Goal: Transaction & Acquisition: Purchase product/service

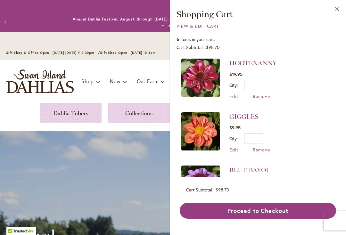
click at [23, 78] on img "store logo" at bounding box center [39, 81] width 67 height 24
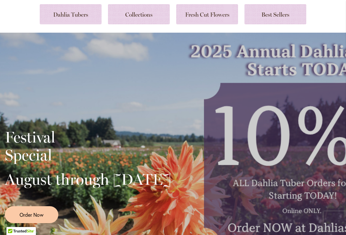
scroll to position [86, 0]
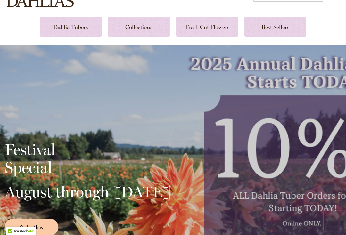
click at [62, 30] on link at bounding box center [71, 27] width 62 height 20
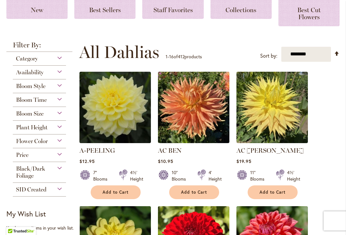
scroll to position [124, 0]
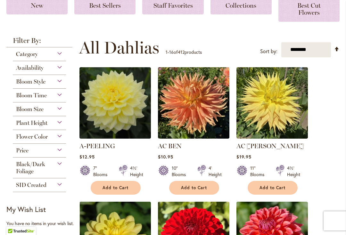
click at [58, 82] on div "Bloom Style" at bounding box center [39, 80] width 53 height 10
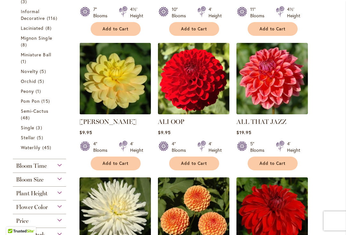
scroll to position [288, 0]
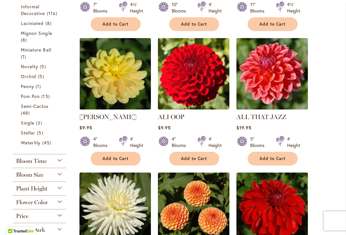
click at [28, 126] on span "Single" at bounding box center [27, 123] width 13 height 6
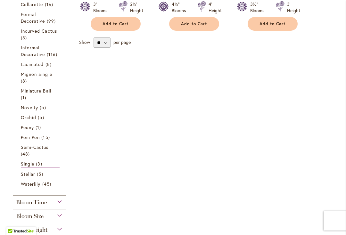
scroll to position [269, 0]
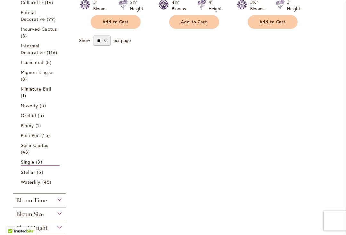
click at [26, 75] on span "Mignon Single" at bounding box center [36, 72] width 31 height 6
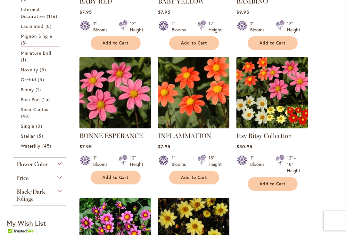
scroll to position [247, 0]
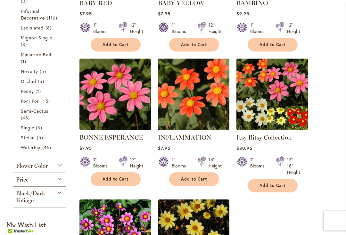
click at [30, 149] on span "Waterlily" at bounding box center [31, 147] width 20 height 6
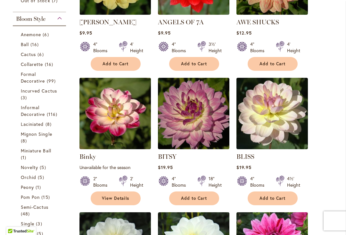
scroll to position [235, 0]
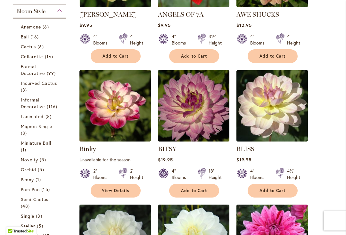
click at [27, 28] on span "Anemone" at bounding box center [31, 27] width 20 height 6
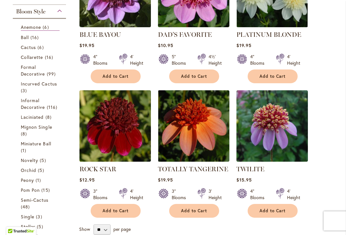
scroll to position [216, 0]
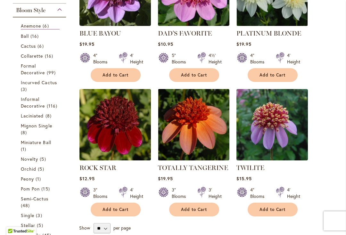
click at [23, 38] on span "Ball" at bounding box center [25, 36] width 8 height 6
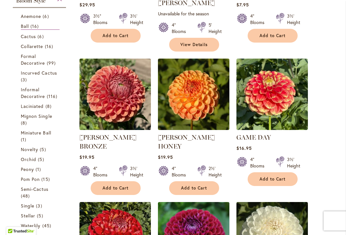
scroll to position [252, 0]
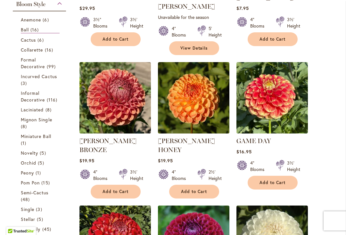
click at [27, 112] on span "Laciniated" at bounding box center [32, 110] width 23 height 6
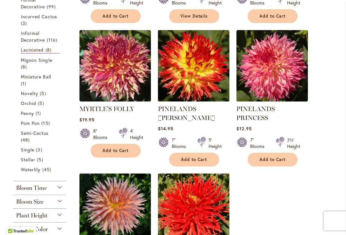
scroll to position [276, 0]
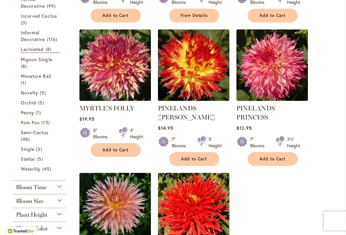
click at [24, 63] on link "Mignon Single 8 items" at bounding box center [40, 62] width 39 height 13
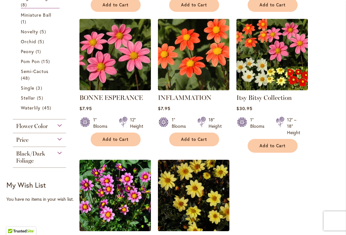
scroll to position [287, 0]
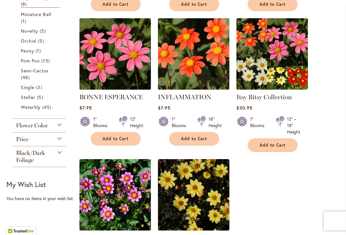
click at [28, 34] on link "Novelty 5 items" at bounding box center [40, 31] width 39 height 7
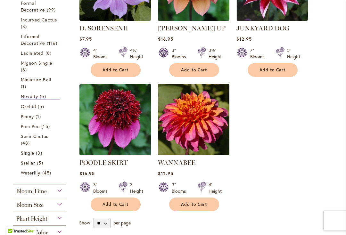
scroll to position [227, 0]
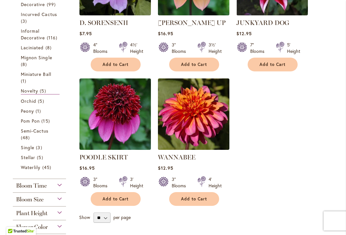
click at [27, 101] on span "Orchid" at bounding box center [28, 101] width 15 height 6
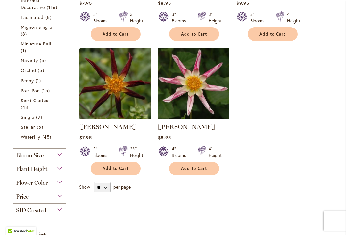
scroll to position [256, 0]
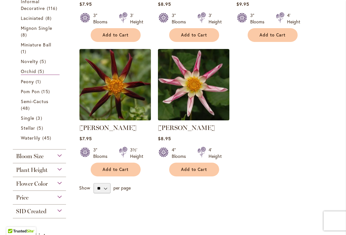
click at [27, 85] on span "Peony" at bounding box center [27, 81] width 13 height 6
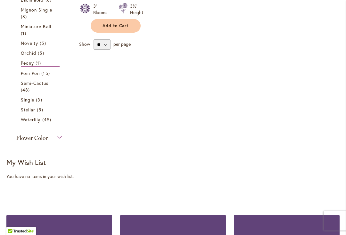
scroll to position [279, 0]
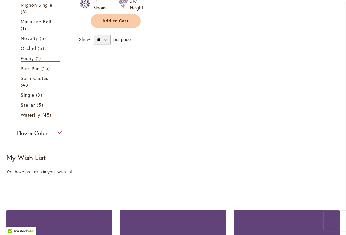
click at [27, 108] on link "Stellar 5 items" at bounding box center [40, 104] width 39 height 7
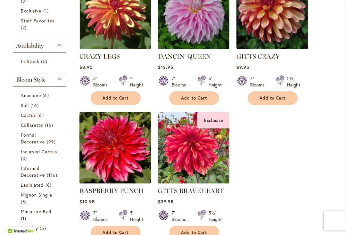
scroll to position [196, 0]
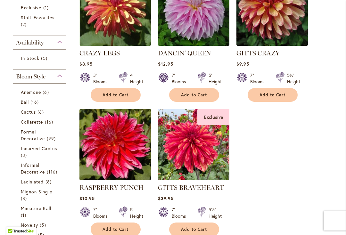
click at [28, 94] on span "Anemone" at bounding box center [31, 92] width 20 height 6
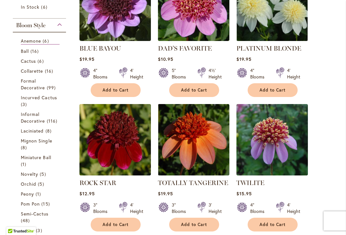
scroll to position [208, 0]
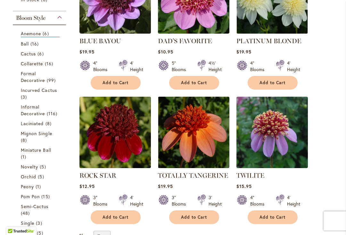
click at [28, 79] on span "Formal Decorative" at bounding box center [33, 76] width 24 height 13
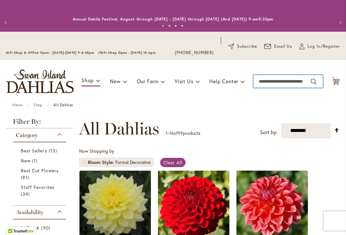
click at [274, 82] on input "Search" at bounding box center [287, 81] width 69 height 13
type input "*********"
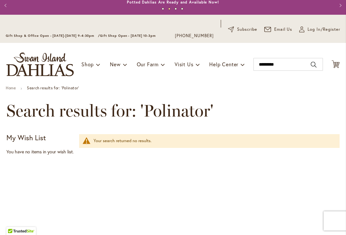
scroll to position [8, 0]
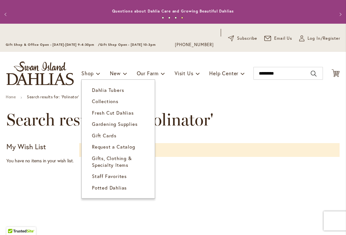
click at [100, 123] on span "Gardening Supplies" at bounding box center [114, 124] width 45 height 6
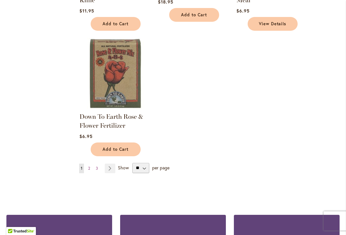
scroll to position [754, 0]
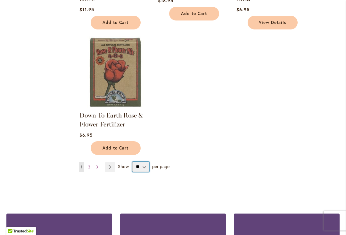
click at [144, 166] on select "** ** ** **" at bounding box center [140, 167] width 17 height 10
select select "**"
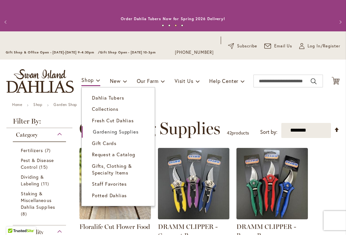
click at [105, 198] on link "Potted Dahlias" at bounding box center [118, 195] width 73 height 11
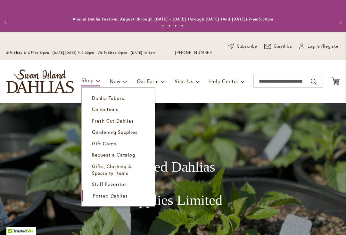
click at [104, 184] on span "Staff Favorites" at bounding box center [109, 184] width 35 height 6
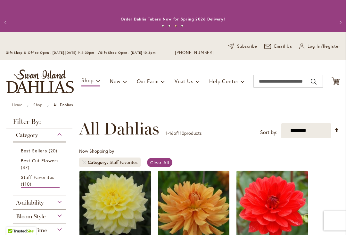
click at [339, 78] on icon "Cart .cls-1 { fill: #231f20; }" at bounding box center [335, 81] width 8 height 8
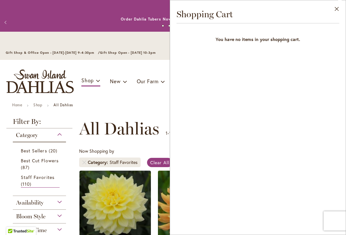
click at [336, 6] on button "Close" at bounding box center [337, 10] width 18 height 20
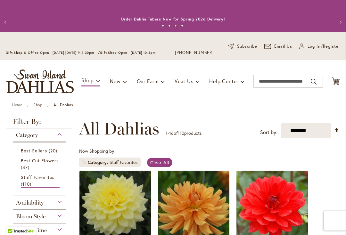
click at [336, 81] on icon "Cart .cls-1 { fill: #231f20; }" at bounding box center [335, 81] width 8 height 8
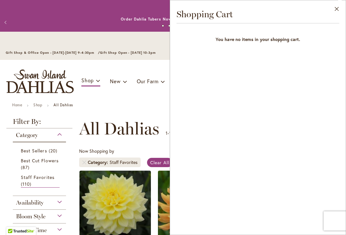
click at [334, 9] on button "Close" at bounding box center [337, 10] width 18 height 20
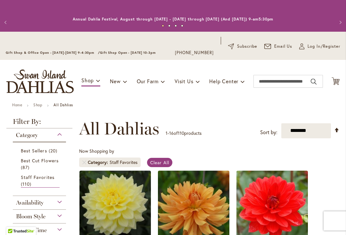
click at [336, 83] on icon "Cart .cls-1 { fill: #231f20; }" at bounding box center [335, 81] width 8 height 8
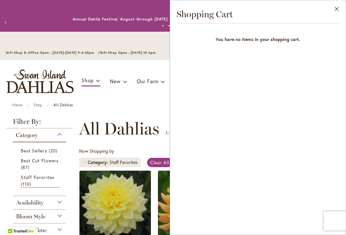
click at [325, 92] on div "Close Shopping Cart You have no items in your shopping cart." at bounding box center [258, 117] width 176 height 235
click at [341, 8] on button "Close" at bounding box center [337, 10] width 18 height 20
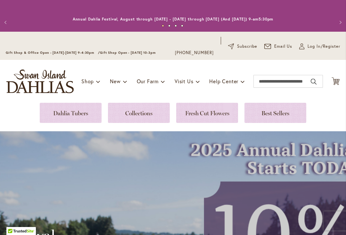
click at [338, 77] on icon "Cart .cls-1 { fill: #231f20; }" at bounding box center [335, 81] width 8 height 8
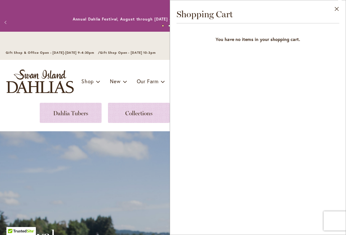
click at [335, 6] on button "Close" at bounding box center [337, 10] width 18 height 20
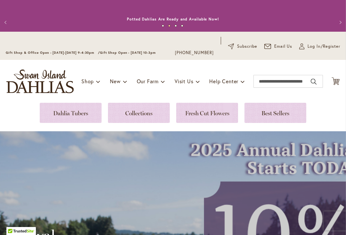
click at [314, 45] on span "Log In/Register" at bounding box center [323, 46] width 33 height 6
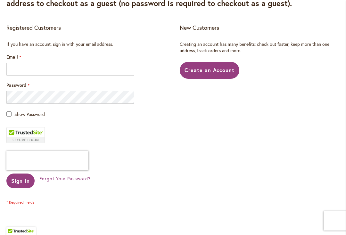
scroll to position [159, 0]
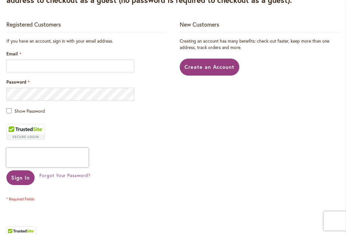
click at [225, 67] on span "Create an Account" at bounding box center [209, 66] width 50 height 7
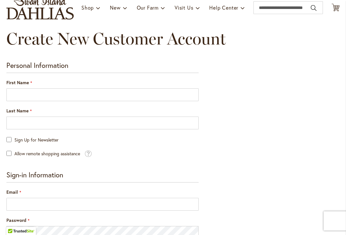
scroll to position [76, 0]
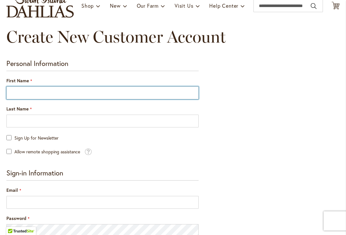
click at [20, 92] on input "First Name" at bounding box center [102, 92] width 192 height 13
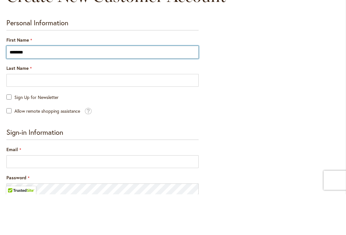
type input "*******"
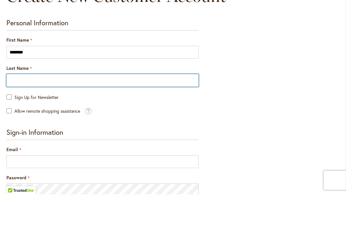
click at [20, 115] on input "Last Name" at bounding box center [102, 121] width 192 height 13
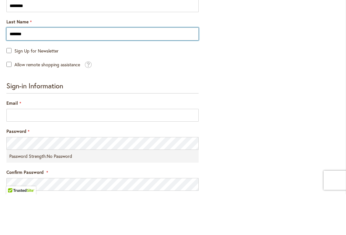
scroll to position [122, 0]
type input "******"
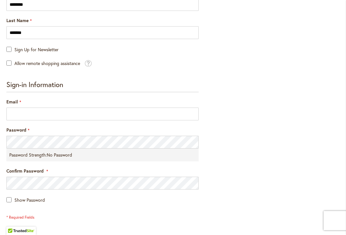
scroll to position [168, 0]
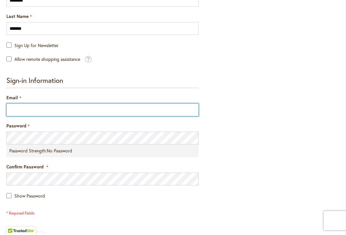
click at [19, 108] on input "Email" at bounding box center [102, 110] width 192 height 13
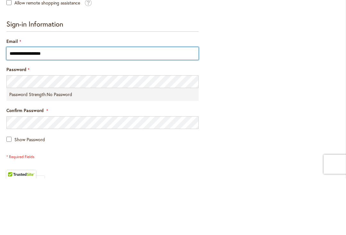
type input "**********"
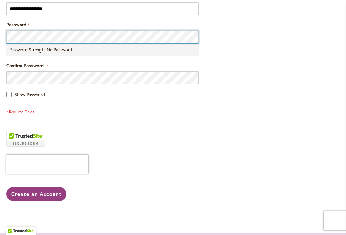
scroll to position [269, 0]
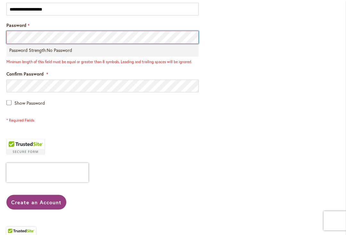
click at [36, 200] on button "Create an Account" at bounding box center [36, 202] width 60 height 15
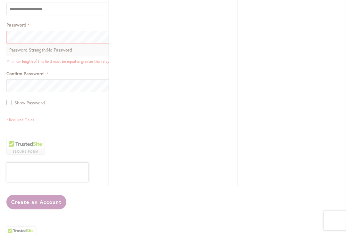
click at [20, 36] on div at bounding box center [173, 117] width 346 height 235
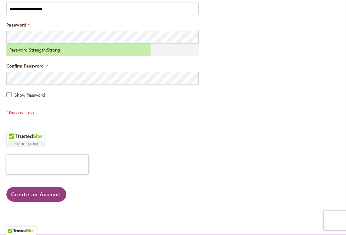
click at [20, 196] on button "Create an Account" at bounding box center [36, 194] width 60 height 15
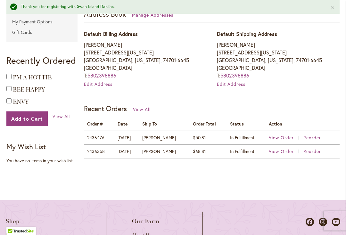
scroll to position [218, 0]
click at [59, 116] on span "View All" at bounding box center [62, 116] width 18 height 6
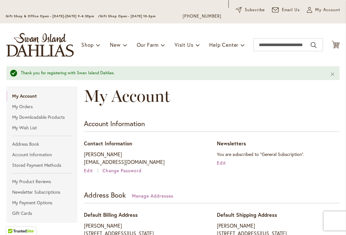
scroll to position [36, 0]
click at [24, 107] on link "My Orders" at bounding box center [41, 107] width 71 height 10
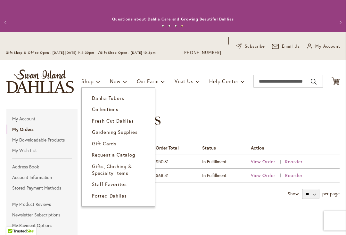
click at [96, 99] on span "Dahlia Tubers" at bounding box center [108, 98] width 32 height 6
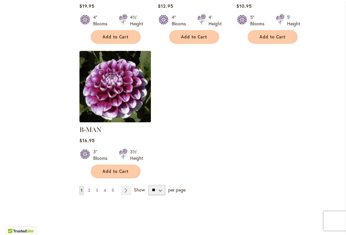
scroll to position [823, 0]
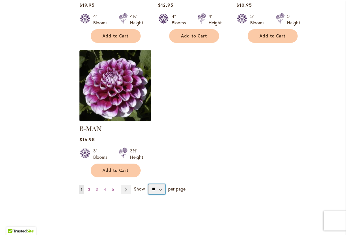
click at [159, 184] on select "** ** ** **" at bounding box center [156, 189] width 17 height 10
select select "**"
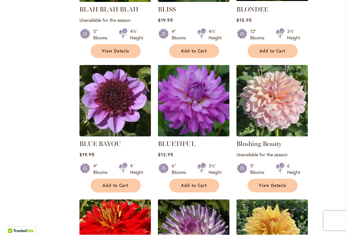
scroll to position [1911, 0]
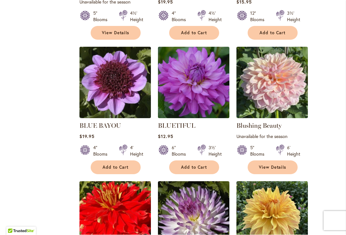
click at [112, 165] on span "Add to Cart" at bounding box center [115, 167] width 26 height 5
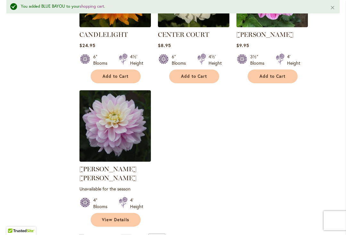
scroll to position [2969, 0]
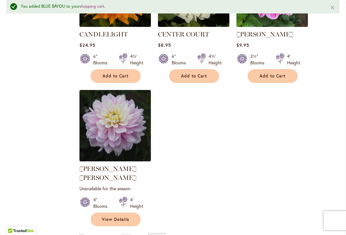
click at [125, 234] on link "Page Next" at bounding box center [126, 239] width 11 height 10
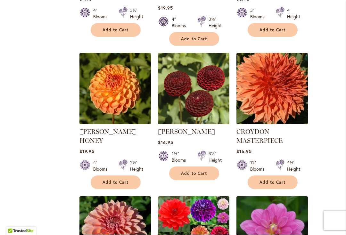
scroll to position [1108, 0]
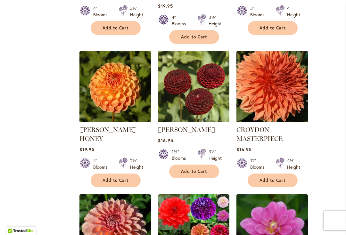
click at [205, 169] on span "Add to Cart" at bounding box center [194, 171] width 26 height 5
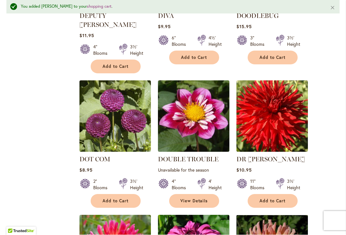
scroll to position [1940, 0]
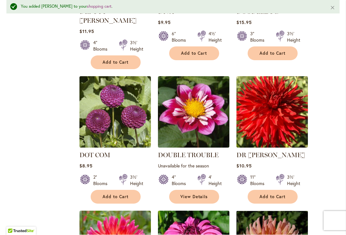
click at [117, 194] on span "Add to Cart" at bounding box center [115, 196] width 26 height 5
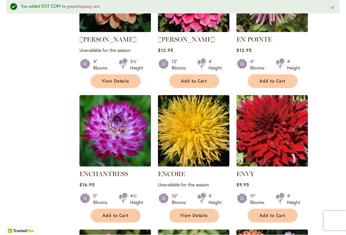
scroll to position [2459, 0]
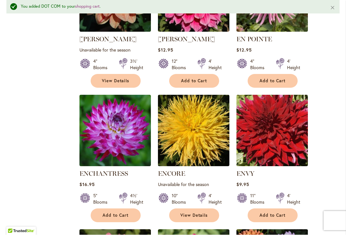
click at [281, 213] on span "Add to Cart" at bounding box center [272, 215] width 26 height 5
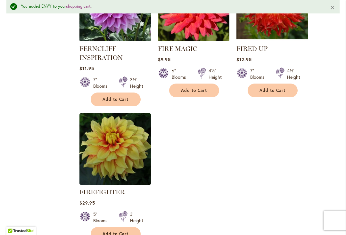
scroll to position [3020, 0]
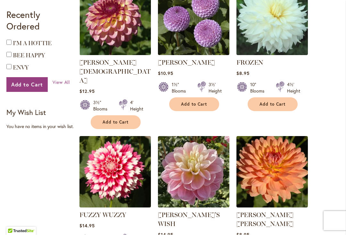
scroll to position [477, 0]
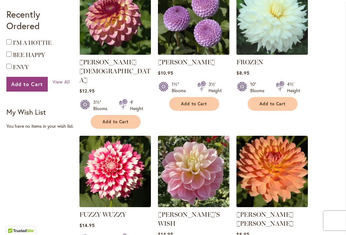
click at [202, 105] on span "Add to Cart" at bounding box center [194, 103] width 26 height 5
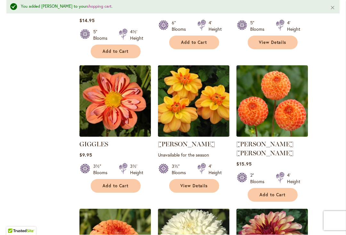
scroll to position [994, 0]
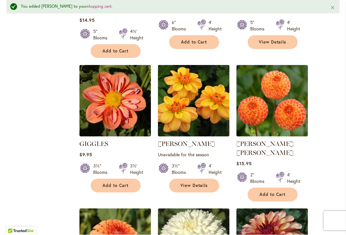
click at [115, 183] on span "Add to Cart" at bounding box center [115, 185] width 26 height 5
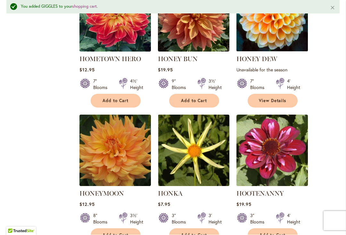
scroll to position [2477, 0]
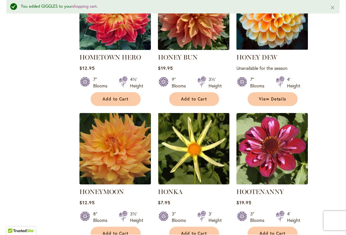
click at [266, 231] on span "Add to Cart" at bounding box center [272, 233] width 26 height 5
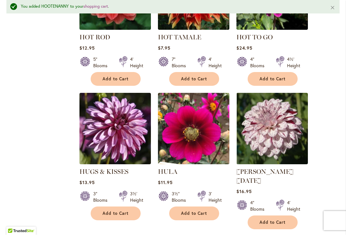
scroll to position [2769, 0]
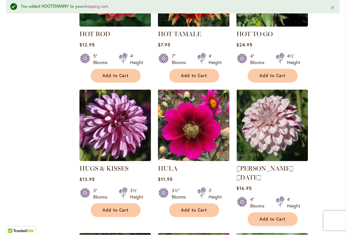
click at [110, 208] on span "Add to Cart" at bounding box center [115, 210] width 26 height 5
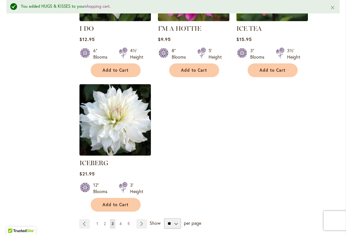
scroll to position [3054, 0]
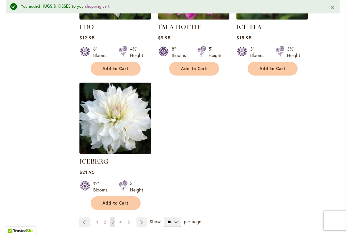
click at [140, 218] on link "Page Next" at bounding box center [141, 223] width 11 height 10
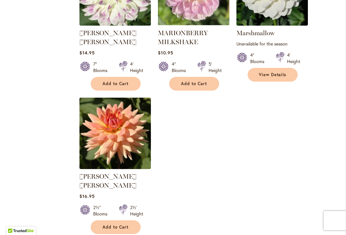
scroll to position [2993, 0]
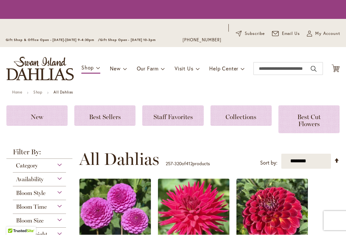
scroll to position [186, 0]
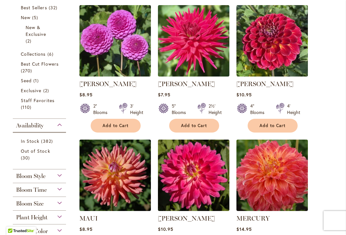
click at [106, 125] on span "Add to Cart" at bounding box center [115, 125] width 26 height 5
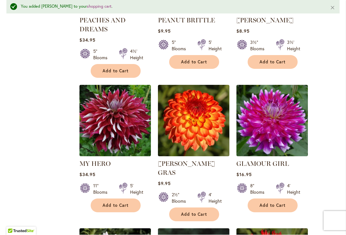
scroll to position [2463, 0]
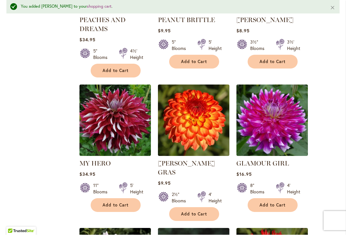
click at [99, 199] on button "Add to Cart" at bounding box center [116, 206] width 50 height 14
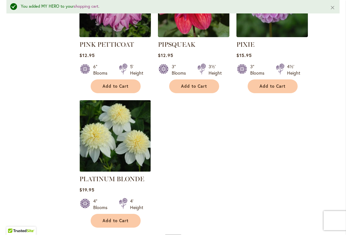
scroll to position [3029, 0]
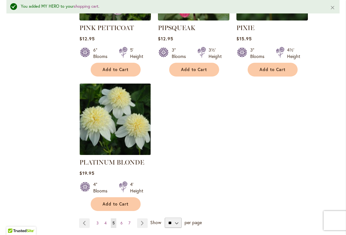
click at [143, 219] on link "Page Next" at bounding box center [142, 224] width 11 height 10
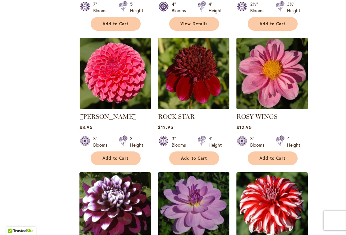
scroll to position [702, 0]
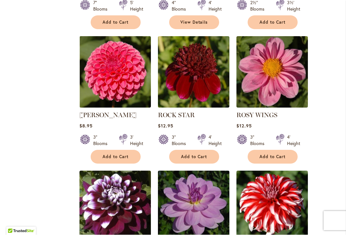
click at [275, 159] on button "Add to Cart" at bounding box center [273, 157] width 50 height 14
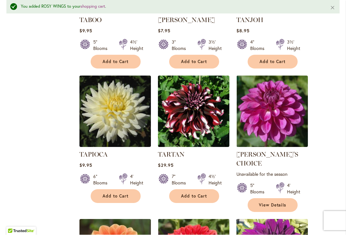
scroll to position [2446, 0]
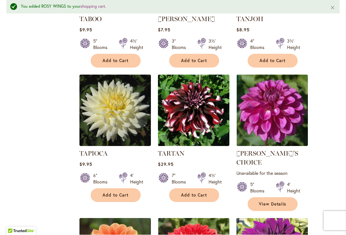
click at [182, 193] on span "Add to Cart" at bounding box center [194, 195] width 26 height 5
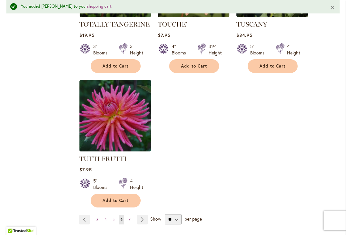
scroll to position [3005, 0]
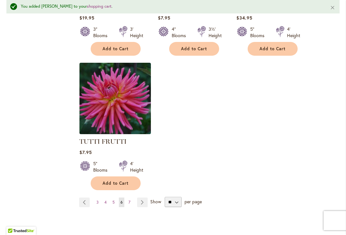
click at [142, 198] on link "Page Next" at bounding box center [142, 203] width 11 height 10
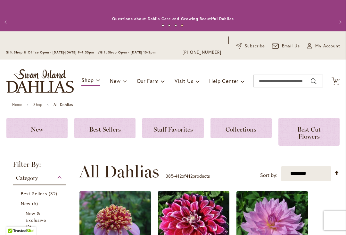
click at [334, 80] on span "12" at bounding box center [336, 82] width 4 height 4
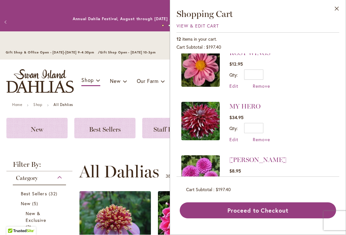
scroll to position [64, 0]
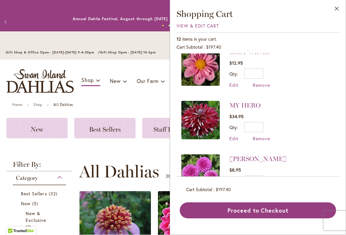
click at [262, 140] on span "Remove" at bounding box center [261, 139] width 17 height 6
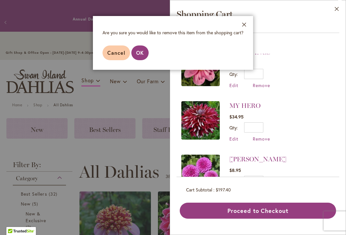
click at [142, 51] on span "OK" at bounding box center [140, 52] width 8 height 7
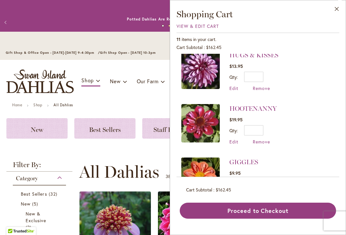
scroll to position [169, 0]
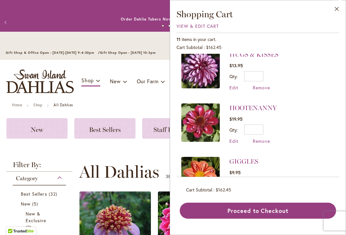
click at [259, 89] on span "Remove" at bounding box center [261, 88] width 17 height 6
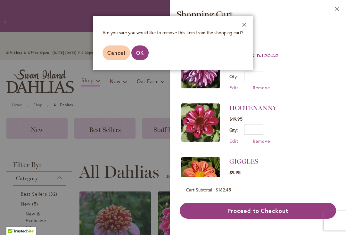
click at [141, 55] on span "OK" at bounding box center [140, 52] width 8 height 7
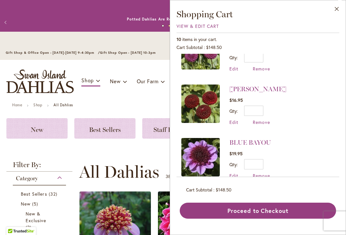
scroll to position [401, 0]
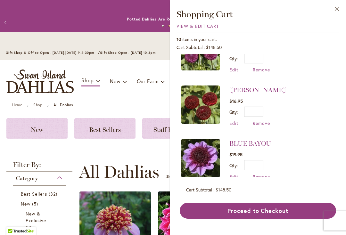
click at [265, 120] on span "Remove" at bounding box center [261, 123] width 17 height 6
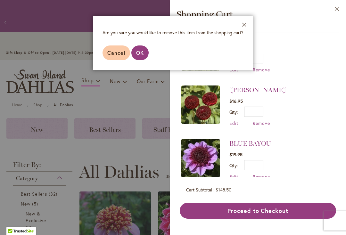
click at [146, 50] on button "OK" at bounding box center [139, 52] width 17 height 15
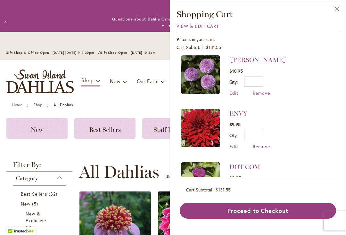
scroll to position [271, 0]
click at [265, 92] on span "Remove" at bounding box center [261, 93] width 17 height 6
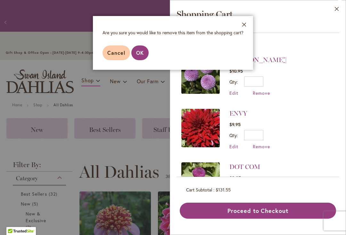
click at [141, 54] on span "OK" at bounding box center [140, 52] width 8 height 7
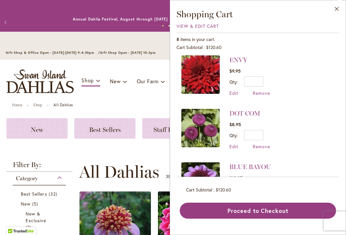
scroll to position [0, 0]
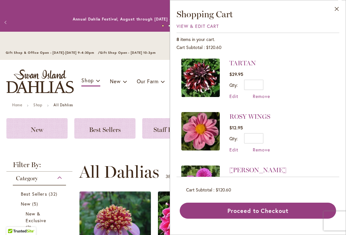
click at [269, 150] on span "Remove" at bounding box center [261, 150] width 17 height 6
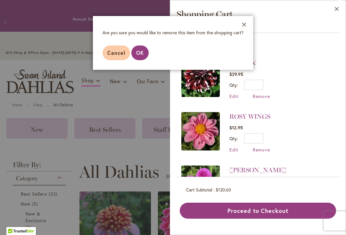
click at [116, 55] on span "Cancel" at bounding box center [116, 52] width 18 height 7
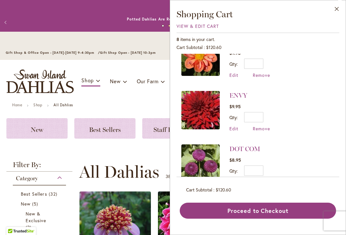
scroll to position [235, 0]
click at [266, 129] on span "Remove" at bounding box center [261, 129] width 17 height 6
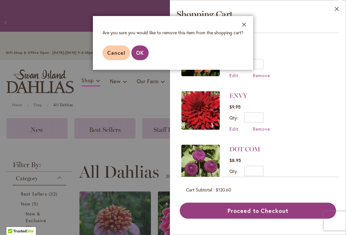
click at [145, 54] on button "OK" at bounding box center [139, 52] width 17 height 15
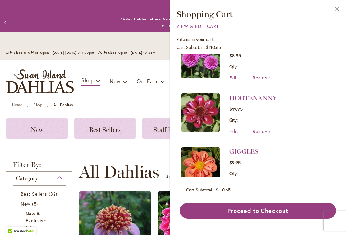
scroll to position [123, 0]
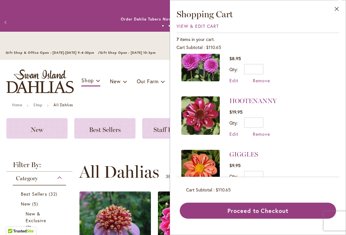
click at [264, 82] on span "Remove" at bounding box center [261, 80] width 17 height 6
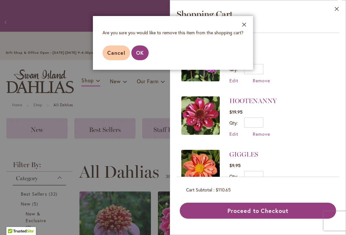
click at [146, 56] on button "OK" at bounding box center [139, 52] width 17 height 15
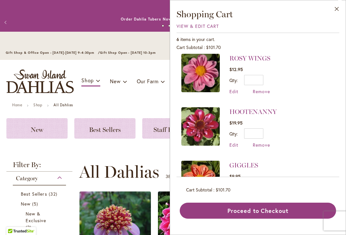
scroll to position [58, 0]
click at [264, 93] on span "Remove" at bounding box center [261, 92] width 17 height 6
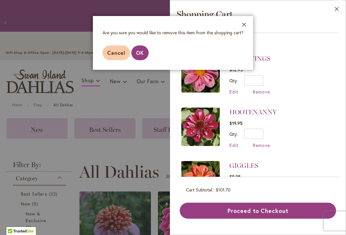
click at [142, 53] on span "OK" at bounding box center [140, 52] width 8 height 7
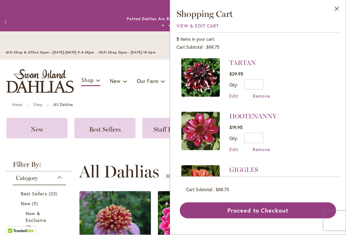
scroll to position [0, 0]
click at [265, 151] on span "Remove" at bounding box center [261, 150] width 17 height 6
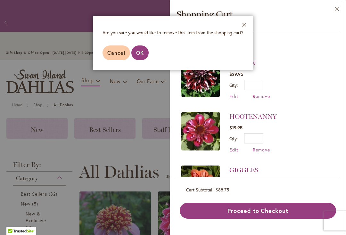
click at [145, 53] on button "OK" at bounding box center [139, 52] width 17 height 15
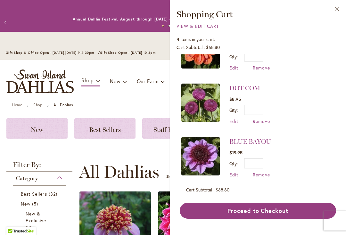
scroll to position [82, 0]
click at [125, 98] on div "Toggle Nav Shop Dahlia Tubers Collections Fresh Cut Dahlias Gardening Supplies …" at bounding box center [173, 81] width 346 height 43
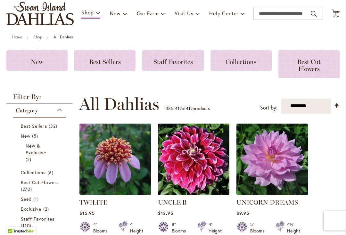
scroll to position [68, 0]
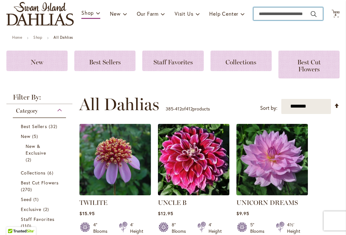
click at [292, 14] on input "Search" at bounding box center [287, 13] width 69 height 13
type input "****"
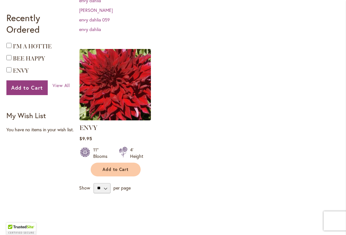
scroll to position [225, 0]
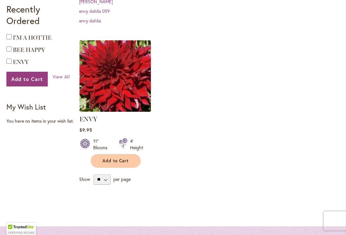
click at [102, 161] on button "Add to Cart" at bounding box center [116, 161] width 50 height 14
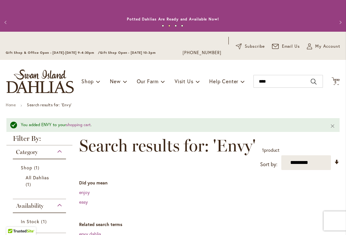
scroll to position [0, 0]
click at [338, 79] on icon "Cart .cls-1 { fill: #231f20; }" at bounding box center [335, 81] width 8 height 8
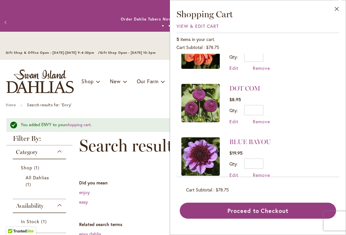
scroll to position [135, 0]
click at [135, 165] on div "**********" at bounding box center [209, 153] width 260 height 34
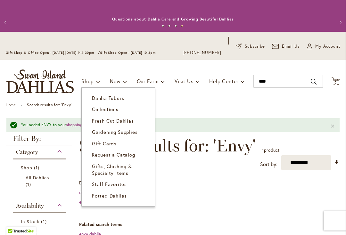
click at [100, 99] on span "Dahlia Tubers" at bounding box center [108, 98] width 32 height 6
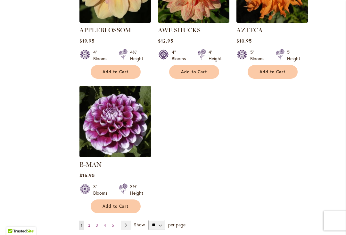
scroll to position [791, 0]
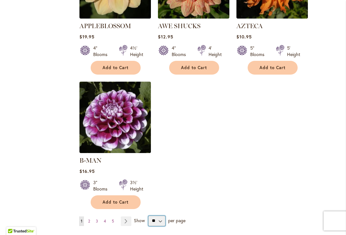
click at [162, 216] on select "** ** ** **" at bounding box center [156, 221] width 17 height 10
select select "**"
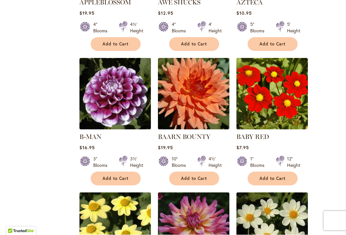
scroll to position [815, 0]
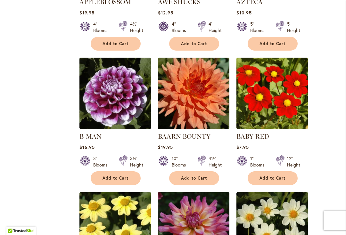
click at [121, 176] on span "Add to Cart" at bounding box center [115, 178] width 26 height 5
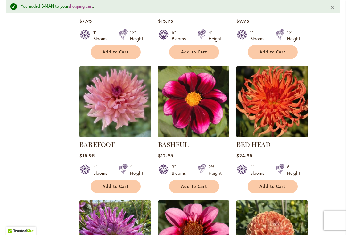
scroll to position [1095, 0]
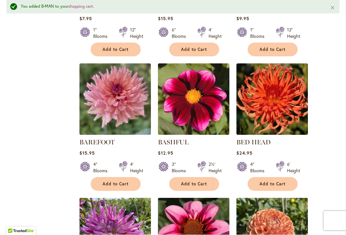
click at [196, 182] on span "Add to Cart" at bounding box center [194, 184] width 26 height 5
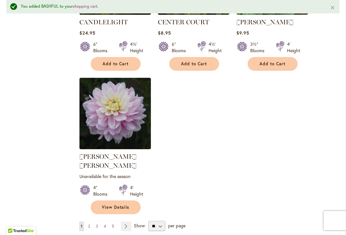
scroll to position [2986, 0]
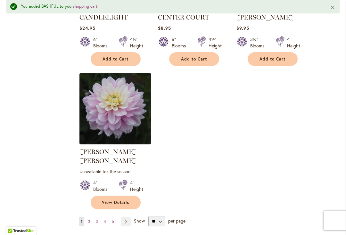
click at [127, 217] on link "Page Next" at bounding box center [126, 222] width 11 height 10
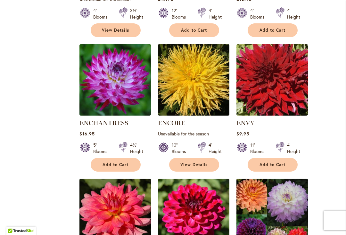
scroll to position [2484, 0]
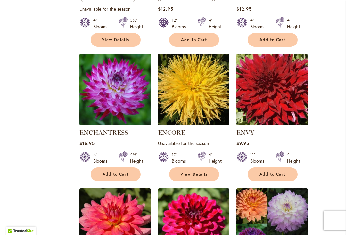
click at [280, 172] on span "Add to Cart" at bounding box center [272, 174] width 26 height 5
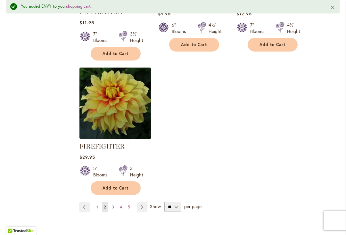
scroll to position [3056, 0]
click at [140, 202] on link "Page Next" at bounding box center [142, 207] width 11 height 10
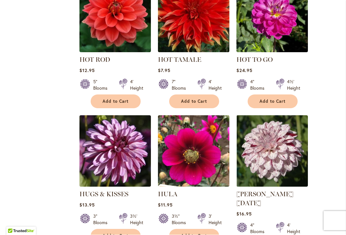
scroll to position [2730, 0]
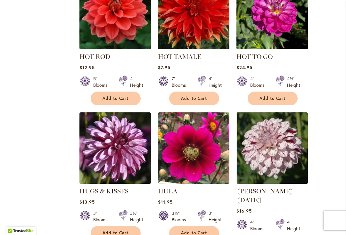
click at [113, 231] on span "Add to Cart" at bounding box center [115, 233] width 26 height 5
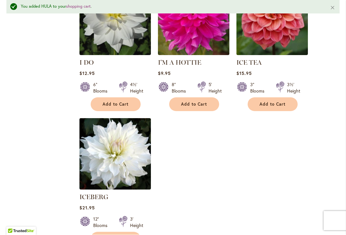
scroll to position [3041, 0]
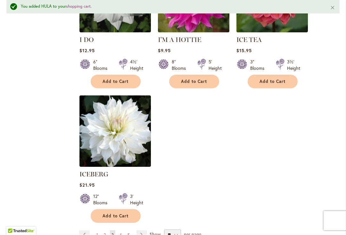
click at [140, 231] on link "Page Next" at bounding box center [141, 236] width 11 height 10
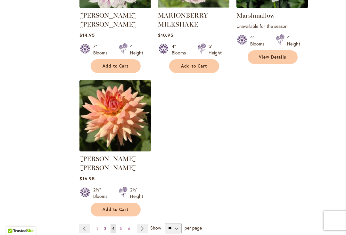
scroll to position [3005, 0]
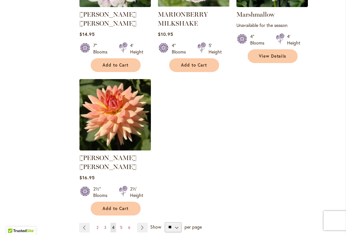
click at [144, 223] on link "Page Next" at bounding box center [142, 228] width 11 height 10
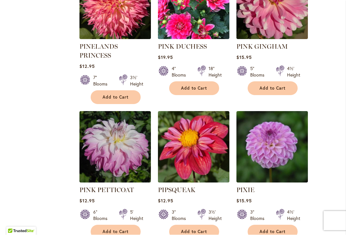
scroll to position [2852, 0]
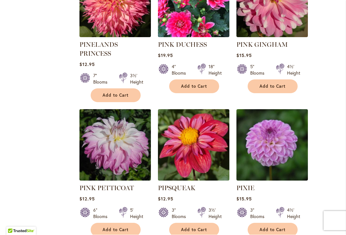
click at [200, 223] on button "Add to Cart" at bounding box center [194, 230] width 50 height 14
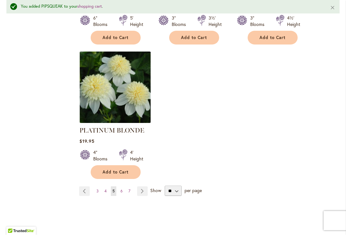
scroll to position [3069, 0]
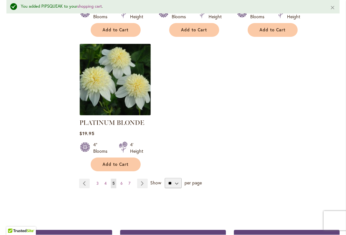
click at [145, 179] on link "Page Next" at bounding box center [142, 184] width 11 height 10
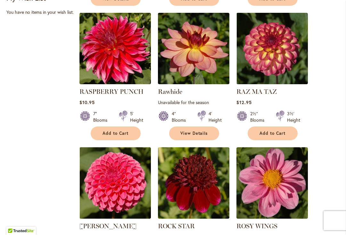
scroll to position [591, 0]
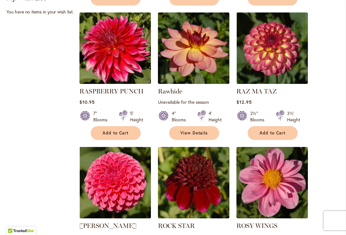
click at [126, 134] on span "Add to Cart" at bounding box center [115, 133] width 26 height 5
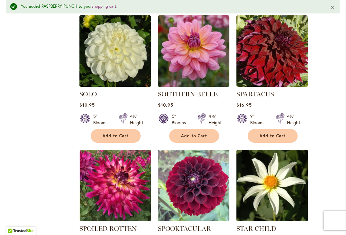
scroll to position [1560, 0]
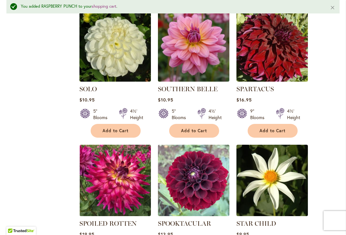
click at [286, 124] on button "Add to Cart" at bounding box center [273, 131] width 50 height 14
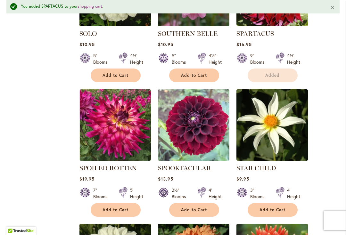
scroll to position [1634, 0]
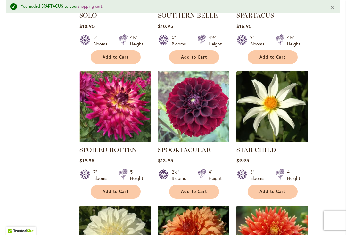
click at [112, 189] on span "Add to Cart" at bounding box center [115, 191] width 26 height 5
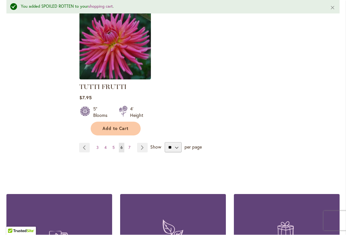
scroll to position [3075, 0]
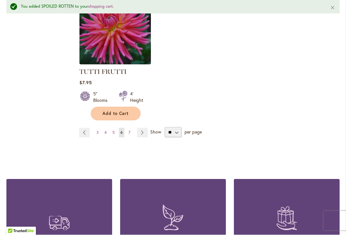
click at [142, 128] on link "Page Next" at bounding box center [142, 133] width 11 height 10
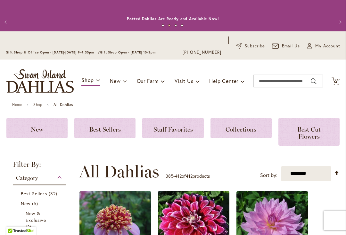
click at [336, 80] on span "14" at bounding box center [336, 82] width 4 height 4
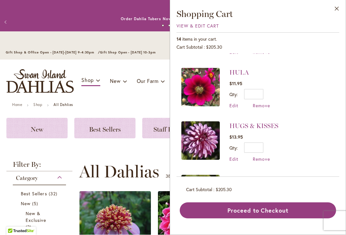
scroll to position [207, 0]
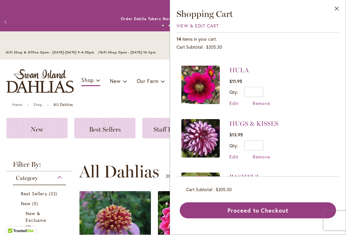
click at [263, 104] on span "Remove" at bounding box center [261, 104] width 17 height 6
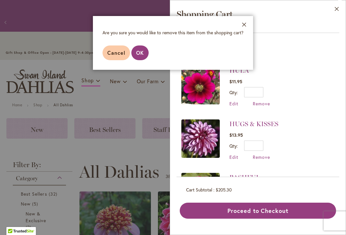
click at [142, 54] on span "OK" at bounding box center [140, 52] width 8 height 7
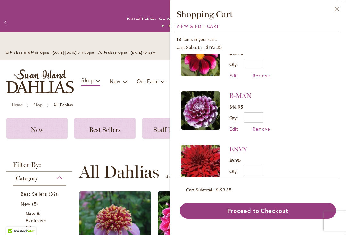
scroll to position [282, 0]
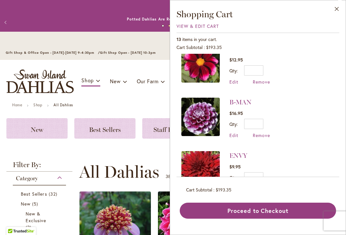
click at [265, 133] on span "Remove" at bounding box center [261, 135] width 17 height 6
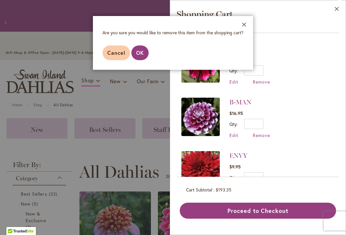
click at [140, 50] on span "OK" at bounding box center [140, 52] width 8 height 7
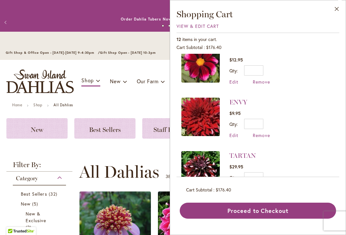
scroll to position [0, 0]
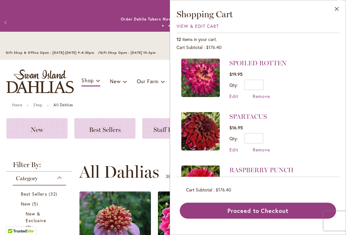
click at [262, 97] on span "Remove" at bounding box center [261, 96] width 17 height 6
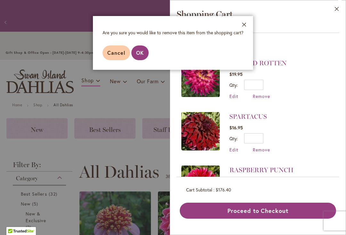
click at [142, 53] on span "OK" at bounding box center [140, 52] width 8 height 7
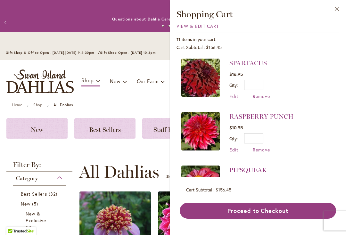
click at [266, 96] on span "Remove" at bounding box center [261, 96] width 17 height 6
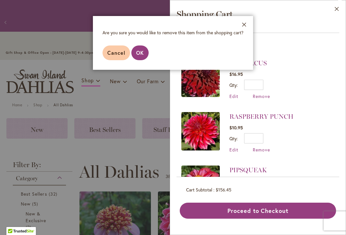
click at [141, 53] on span "OK" at bounding box center [140, 52] width 8 height 7
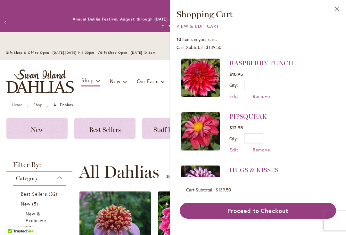
click at [263, 97] on span "Remove" at bounding box center [261, 96] width 17 height 6
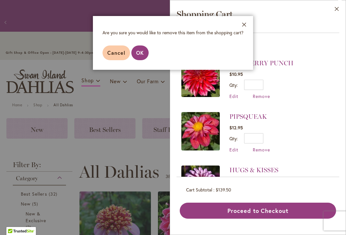
click at [142, 57] on button "OK" at bounding box center [139, 52] width 17 height 15
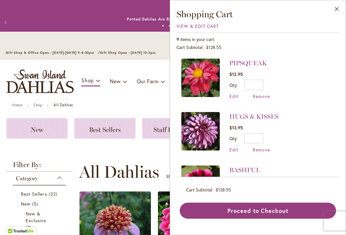
click at [263, 97] on span "Remove" at bounding box center [261, 96] width 17 height 6
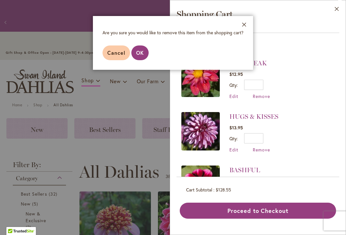
click at [147, 52] on button "OK" at bounding box center [139, 52] width 17 height 15
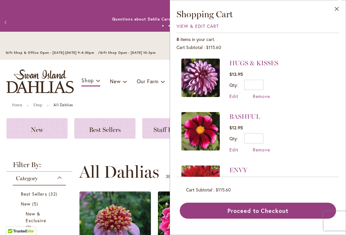
click at [261, 96] on span "Remove" at bounding box center [261, 96] width 17 height 6
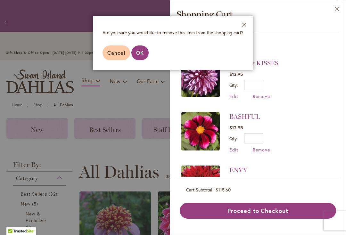
click at [141, 53] on span "OK" at bounding box center [140, 52] width 8 height 7
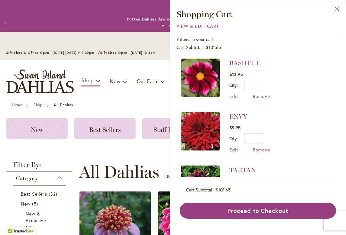
click at [263, 97] on span "Remove" at bounding box center [261, 96] width 17 height 6
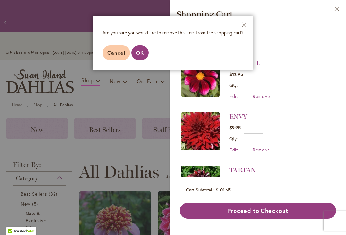
click at [144, 52] on button "OK" at bounding box center [139, 52] width 17 height 15
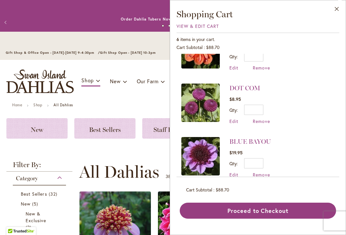
scroll to position [135, 0]
click at [269, 173] on span "Remove" at bounding box center [261, 175] width 17 height 6
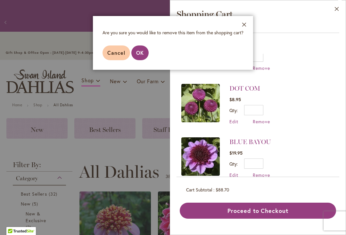
click at [143, 53] on span "OK" at bounding box center [140, 52] width 8 height 7
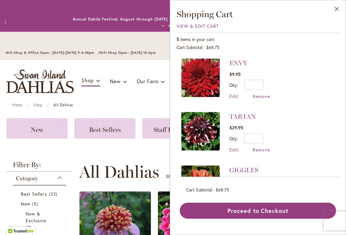
scroll to position [0, 0]
click at [252, 84] on input "*" at bounding box center [253, 85] width 19 height 10
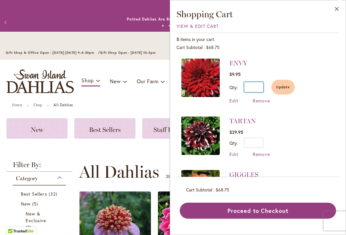
type input "*"
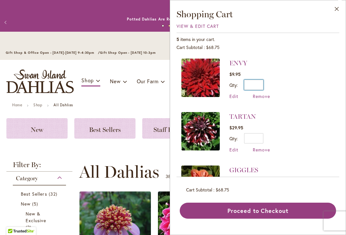
click at [263, 83] on input "*" at bounding box center [253, 85] width 19 height 10
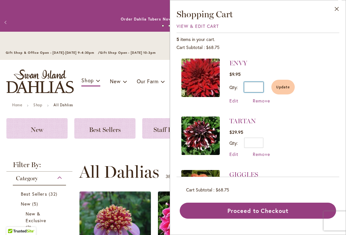
type input "*"
click at [287, 85] on span "Update" at bounding box center [283, 87] width 14 height 4
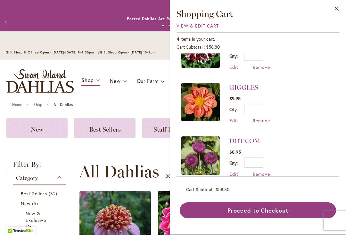
scroll to position [82, 0]
click at [242, 219] on button "Proceed to Checkout" at bounding box center [258, 211] width 156 height 16
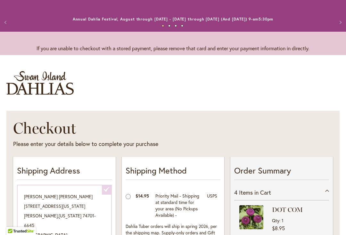
click at [6, 27] on button "Previous" at bounding box center [6, 22] width 13 height 13
click at [5, 25] on button "Previous" at bounding box center [6, 22] width 13 height 13
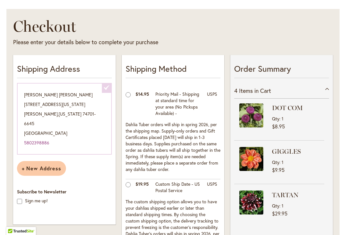
scroll to position [101, 0]
click at [326, 91] on div "4 Items in Cart" at bounding box center [281, 91] width 95 height 16
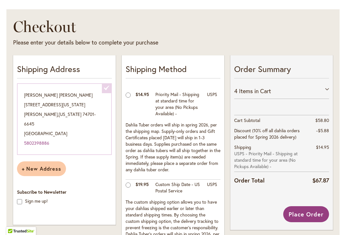
click at [324, 89] on div "4 Items in Cart" at bounding box center [281, 91] width 95 height 16
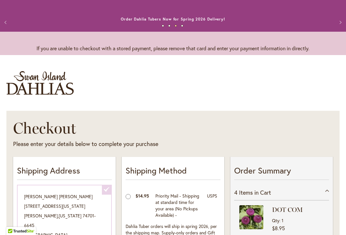
scroll to position [0, 0]
click at [340, 20] on button "Next" at bounding box center [339, 22] width 13 height 13
click at [342, 18] on button "Next" at bounding box center [339, 22] width 13 height 13
click at [341, 19] on button "Next" at bounding box center [339, 22] width 13 height 13
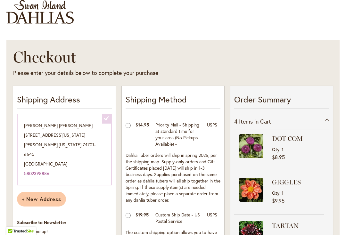
scroll to position [72, 0]
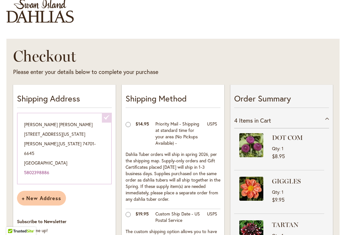
click at [248, 121] on span "Items in Cart" at bounding box center [255, 121] width 32 height 8
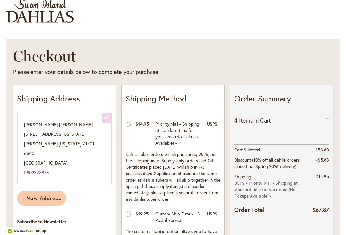
click at [324, 118] on div "4 Items in Cart" at bounding box center [281, 121] width 95 height 16
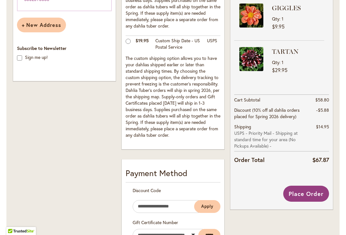
scroll to position [247, 0]
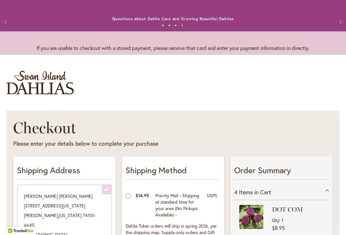
click at [7, 26] on button "Previous" at bounding box center [6, 22] width 13 height 13
click at [3, 20] on button "Previous" at bounding box center [6, 22] width 13 height 13
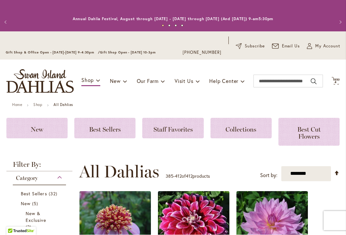
click at [332, 83] on icon "Cart .cls-1 { fill: #231f20; }" at bounding box center [335, 81] width 8 height 8
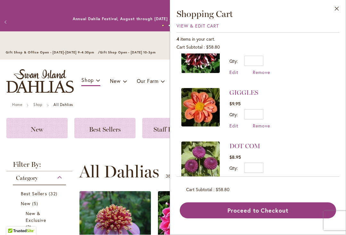
scroll to position [77, 0]
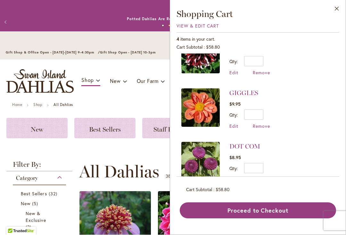
click at [262, 128] on span "Remove" at bounding box center [261, 126] width 17 height 6
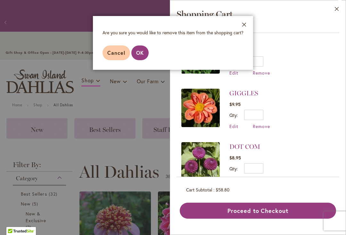
click at [142, 54] on span "OK" at bounding box center [140, 52] width 8 height 7
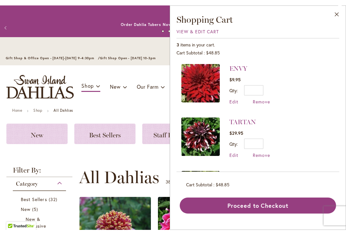
scroll to position [0, 0]
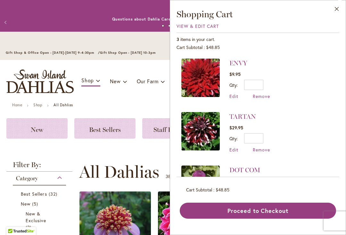
click at [337, 8] on button "Close" at bounding box center [337, 10] width 18 height 20
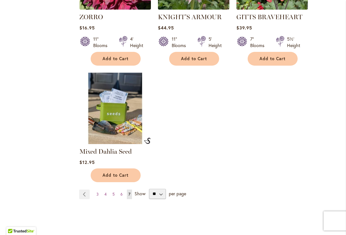
scroll to position [1346, 0]
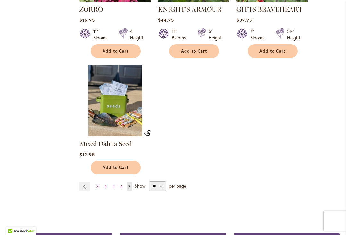
click at [99, 182] on link "Page 3" at bounding box center [97, 187] width 5 height 10
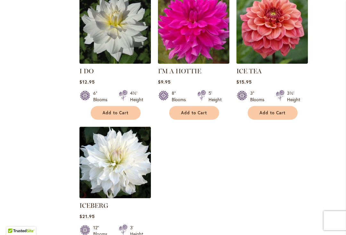
scroll to position [3001, 0]
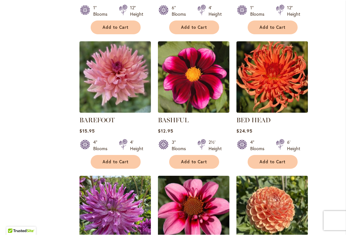
scroll to position [1103, 0]
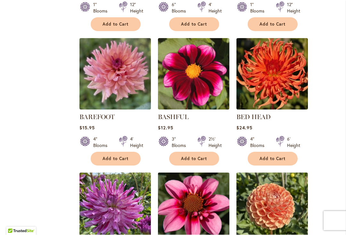
click at [194, 156] on span "Add to Cart" at bounding box center [194, 158] width 26 height 5
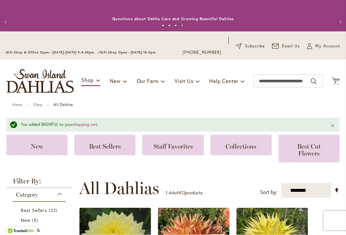
scroll to position [0, 0]
click at [337, 77] on icon "Cart .cls-1 { fill: #231f20; }" at bounding box center [335, 81] width 8 height 8
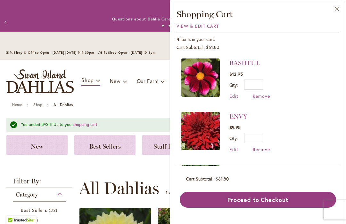
click at [266, 98] on span "Remove" at bounding box center [261, 96] width 17 height 6
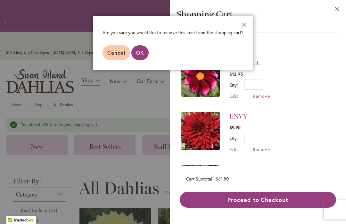
click at [142, 55] on span "OK" at bounding box center [140, 52] width 8 height 7
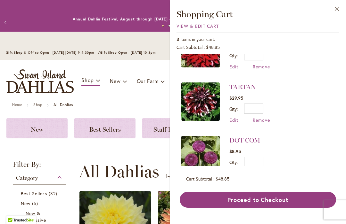
scroll to position [29, 0]
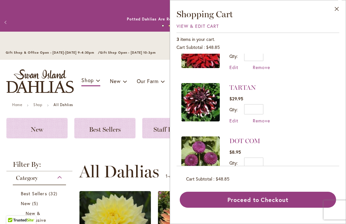
click at [337, 10] on button "Close" at bounding box center [337, 10] width 18 height 20
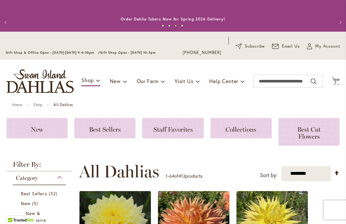
scroll to position [0, 0]
click at [339, 79] on icon at bounding box center [335, 81] width 8 height 8
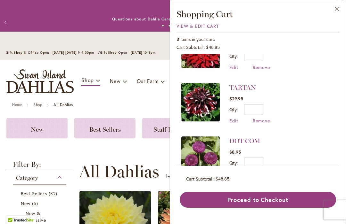
click at [341, 8] on button "Close" at bounding box center [337, 10] width 18 height 20
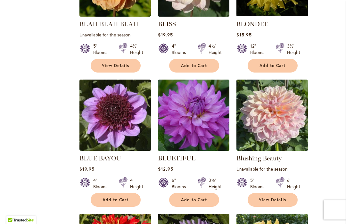
scroll to position [1879, 0]
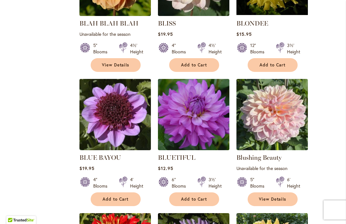
click at [121, 197] on span "Add to Cart" at bounding box center [115, 199] width 26 height 5
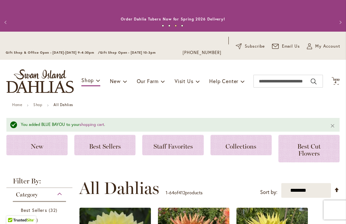
scroll to position [0, 0]
click at [339, 82] on icon "Cart .cls-1 { fill: #231f20; }" at bounding box center [335, 81] width 8 height 8
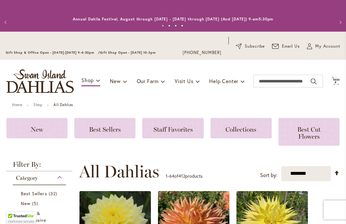
click at [338, 79] on icon "Cart .cls-1 { fill: #231f20; }" at bounding box center [335, 81] width 8 height 8
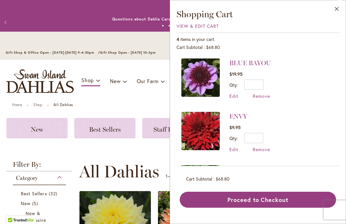
click at [339, 10] on button "Close" at bounding box center [337, 10] width 18 height 20
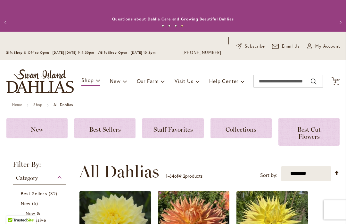
click at [336, 85] on icon "Cart .cls-1 { fill: #231f20; }" at bounding box center [335, 81] width 8 height 8
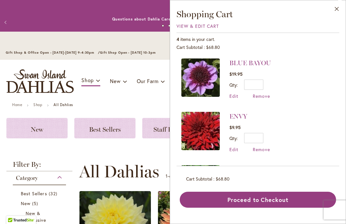
click at [265, 150] on span "Remove" at bounding box center [261, 150] width 17 height 6
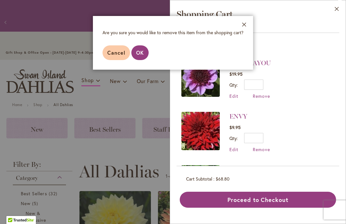
click at [141, 54] on span "OK" at bounding box center [140, 52] width 8 height 7
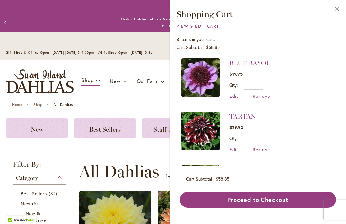
scroll to position [0, 0]
click at [342, 8] on button "Close" at bounding box center [337, 10] width 18 height 20
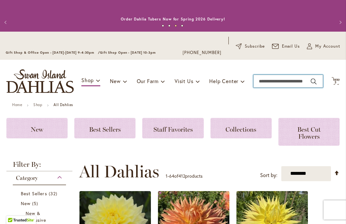
click at [277, 84] on input "Search" at bounding box center [287, 81] width 69 height 13
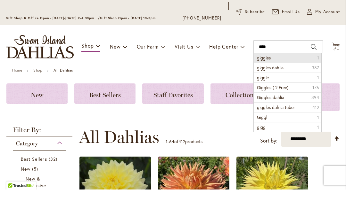
click at [282, 88] on li "giggles 1" at bounding box center [287, 93] width 67 height 10
type input "*******"
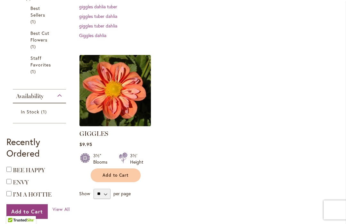
scroll to position [170, 0]
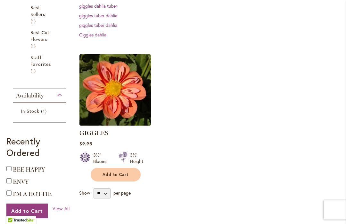
click at [129, 176] on button "Add to Cart" at bounding box center [116, 175] width 50 height 14
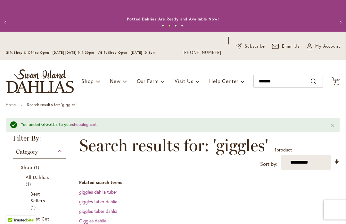
scroll to position [0, 0]
click at [337, 82] on span "4 4 items" at bounding box center [335, 82] width 6 height 3
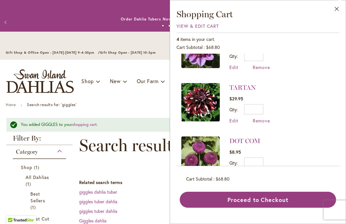
scroll to position [82, 0]
